Goal: Transaction & Acquisition: Purchase product/service

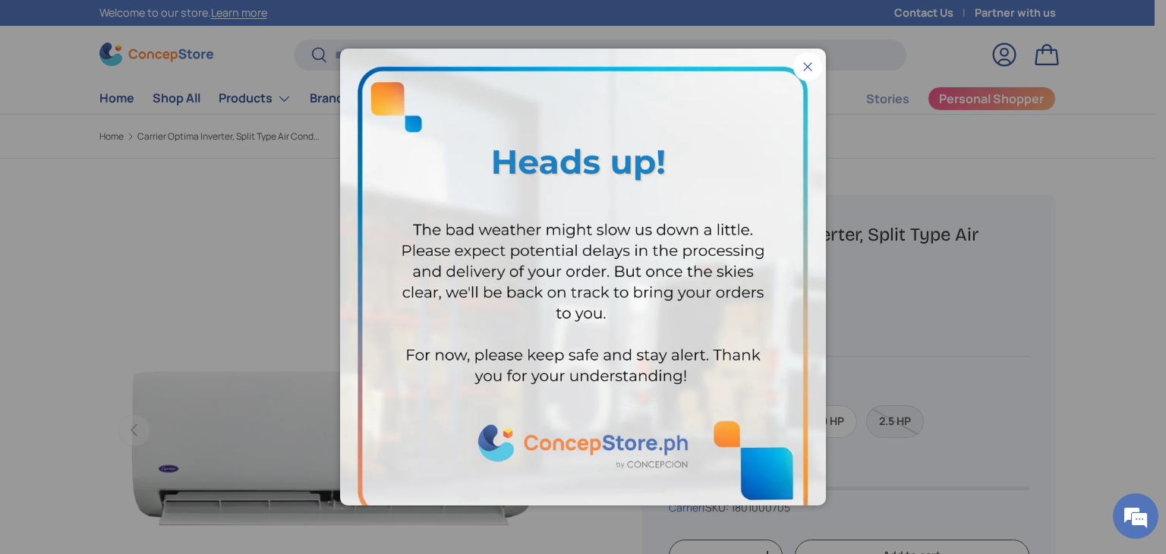
click at [802, 74] on button "Close" at bounding box center [807, 66] width 29 height 29
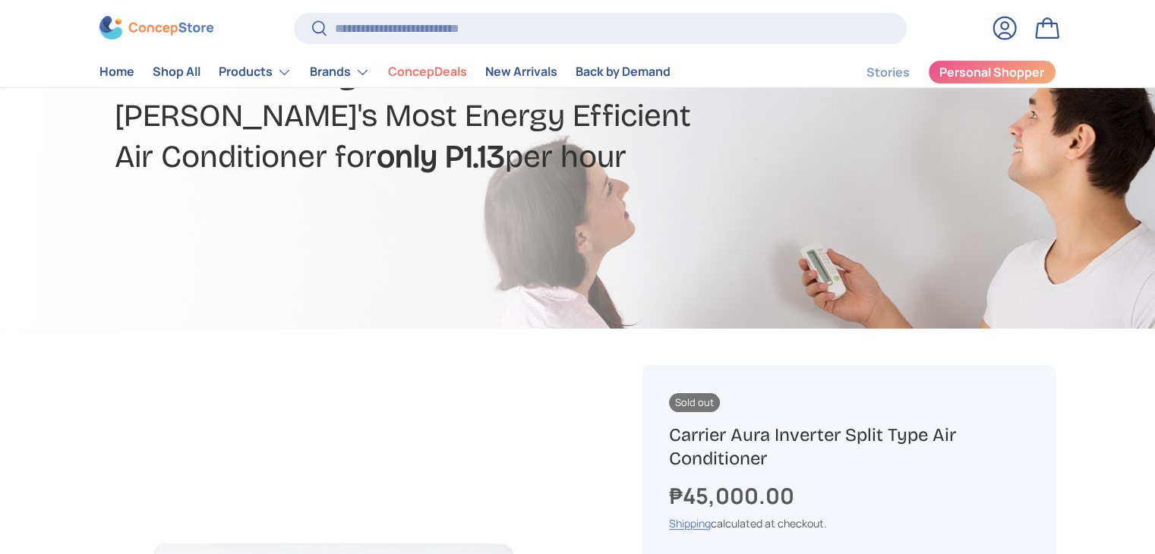
scroll to position [304, 0]
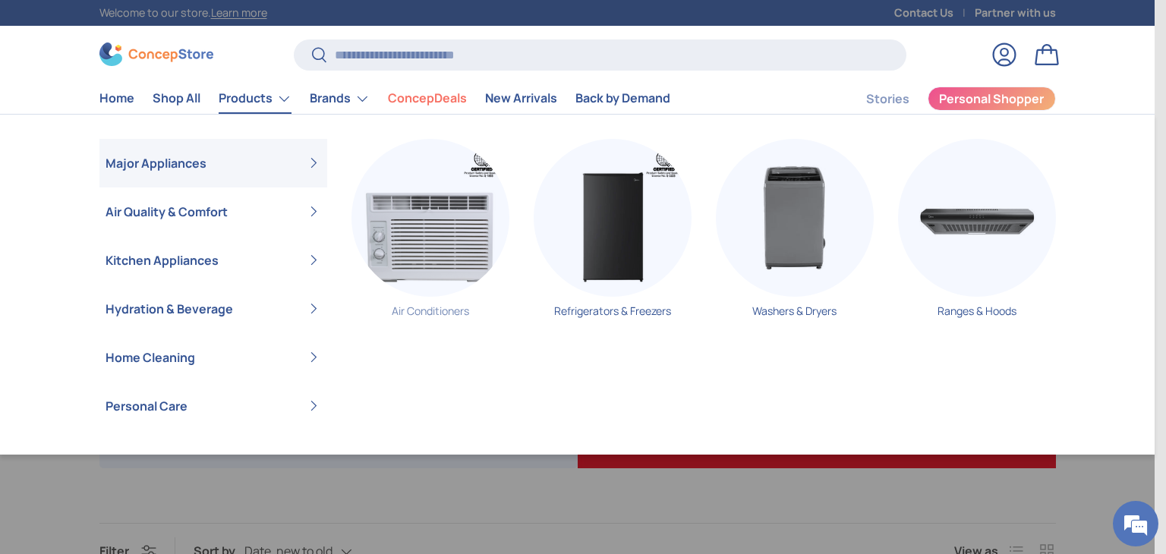
click at [403, 205] on img "Primary" at bounding box center [430, 218] width 158 height 158
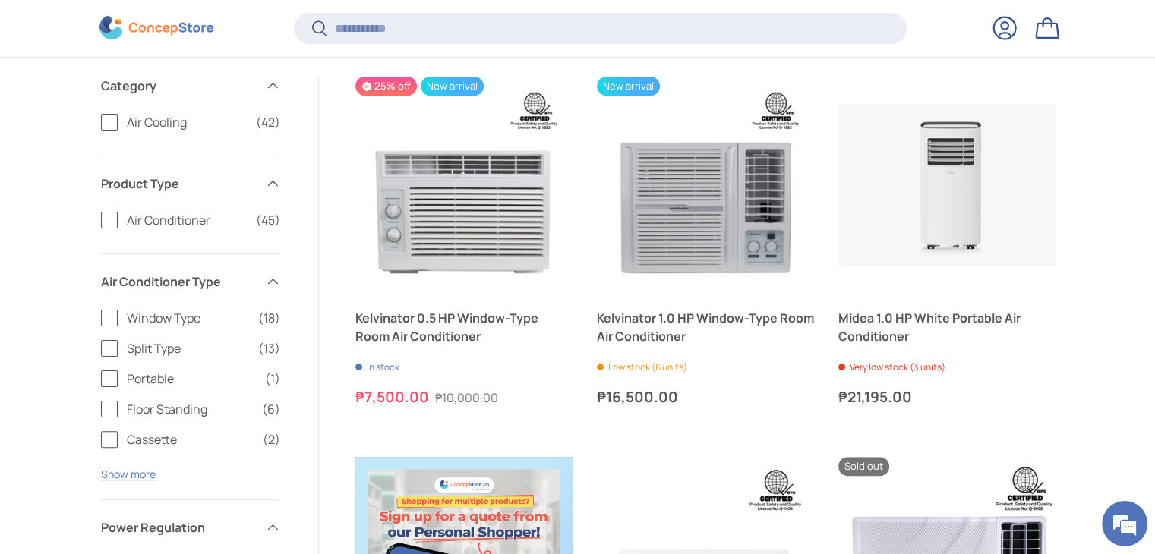
click at [101, 345] on label "Split Type (13)" at bounding box center [190, 348] width 179 height 18
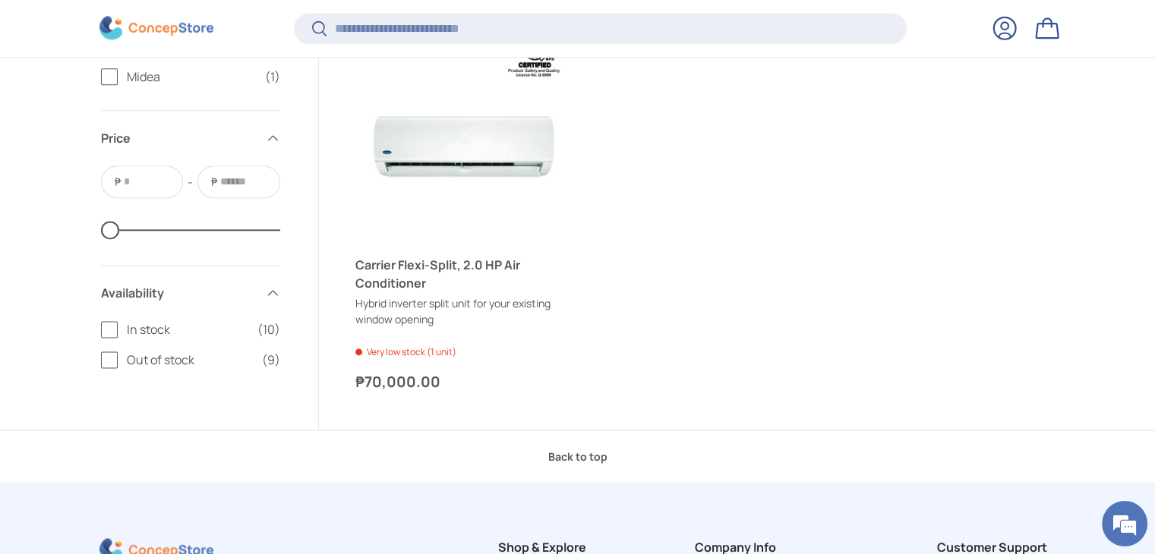
scroll to position [2122, 0]
